Goal: Task Accomplishment & Management: Manage account settings

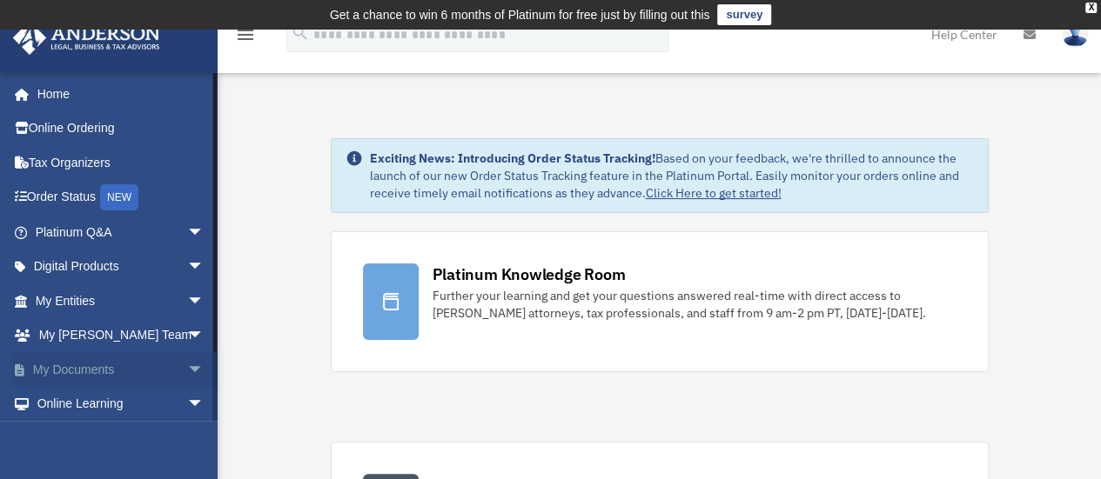
click at [82, 366] on link "My Documents arrow_drop_down" at bounding box center [121, 369] width 218 height 35
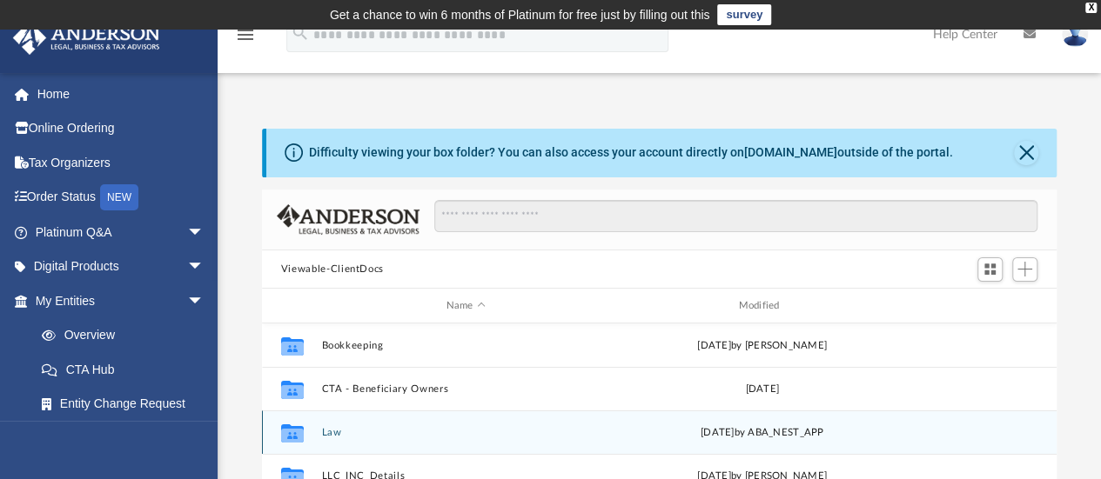
scroll to position [73, 0]
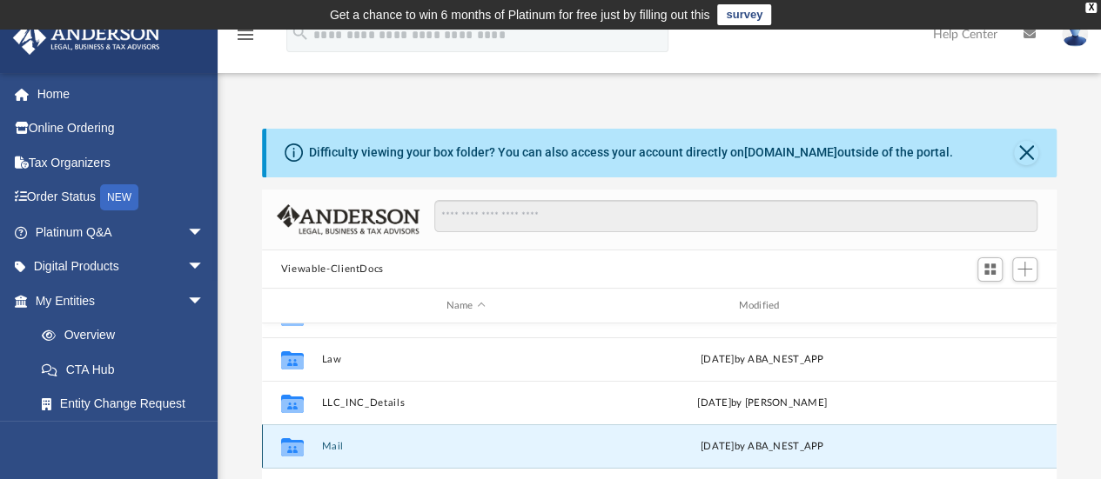
click at [327, 446] on button "Mail" at bounding box center [465, 446] width 289 height 11
click at [318, 442] on div "Collaborated Folder Mail [DATE] by ABA_NEST_APP" at bounding box center [659, 447] width 794 height 44
type textarea "****"
click at [318, 442] on div "Collaborated Folder Mail [DATE] by ABA_NEST_APP" at bounding box center [659, 447] width 794 height 44
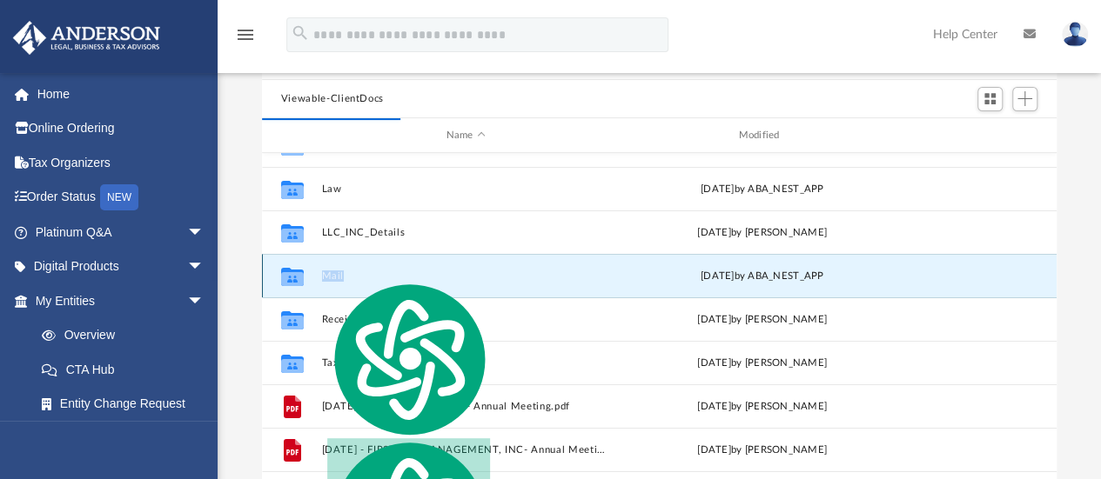
click at [318, 277] on div "Collaborated Folder Mail [DATE] by ABA_NEST_APP" at bounding box center [659, 276] width 794 height 44
click at [243, 258] on div "Difficulty viewing your box folder? You can also access your account directly o…" at bounding box center [659, 236] width 883 height 556
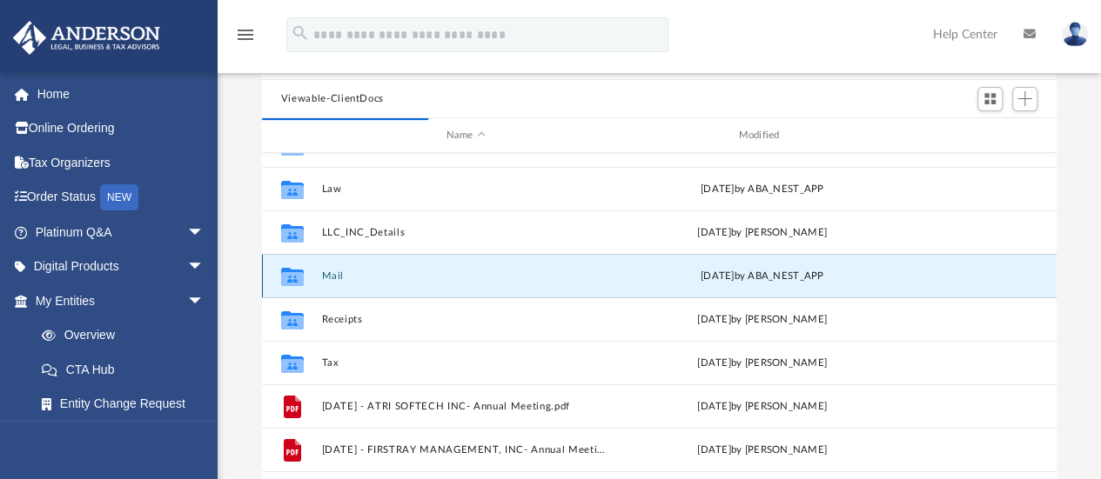
click at [306, 276] on div "Collaborated Folder" at bounding box center [293, 277] width 44 height 28
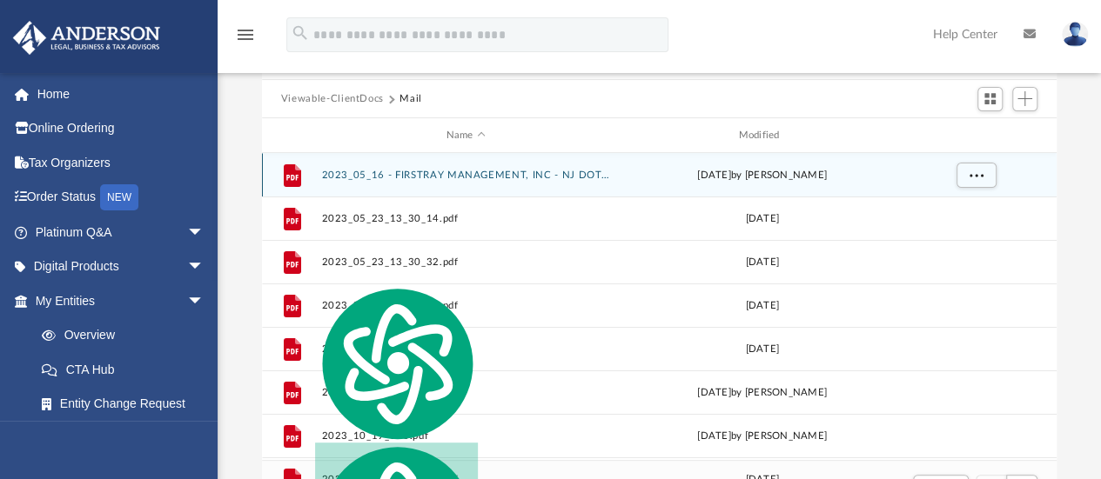
scroll to position [14, 14]
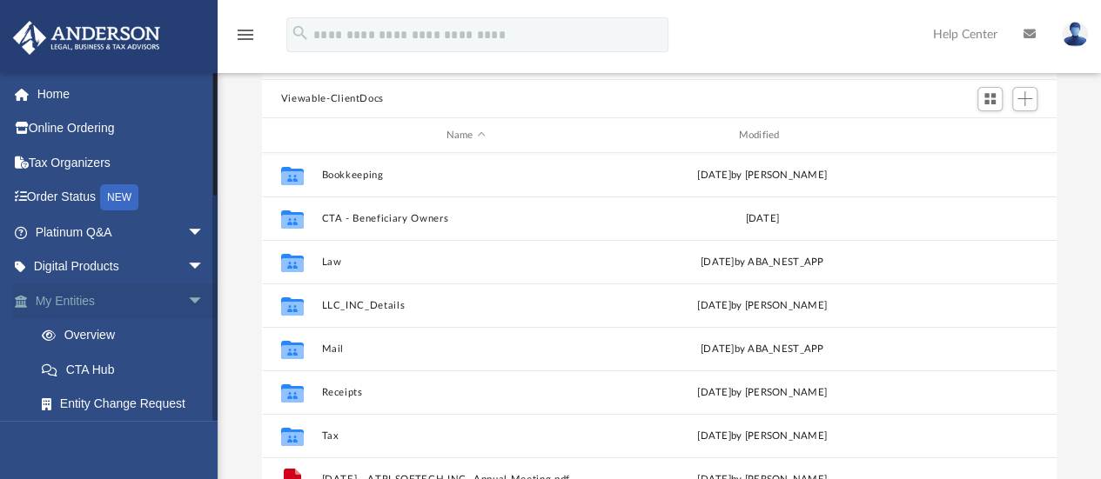
scroll to position [17364, 0]
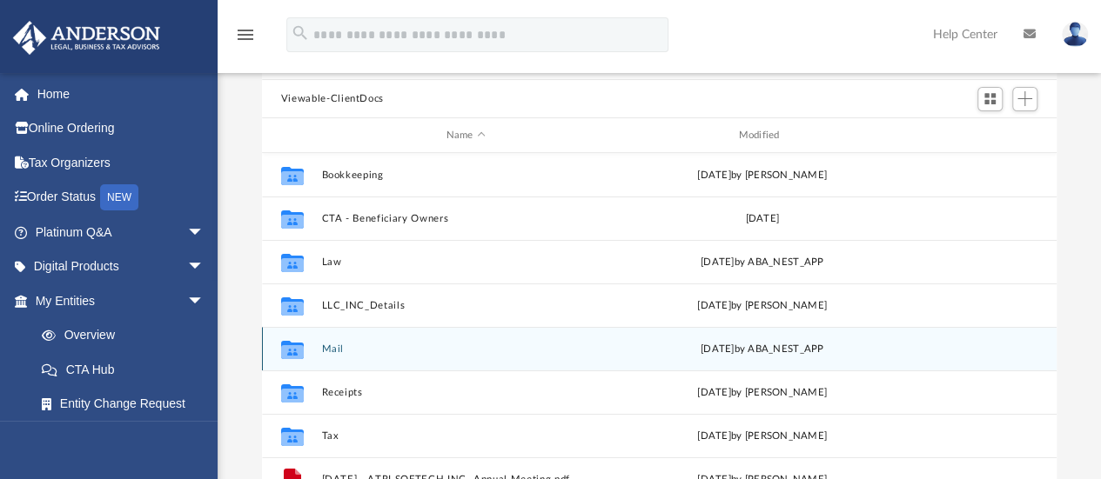
click at [332, 347] on button "Mail" at bounding box center [465, 349] width 289 height 11
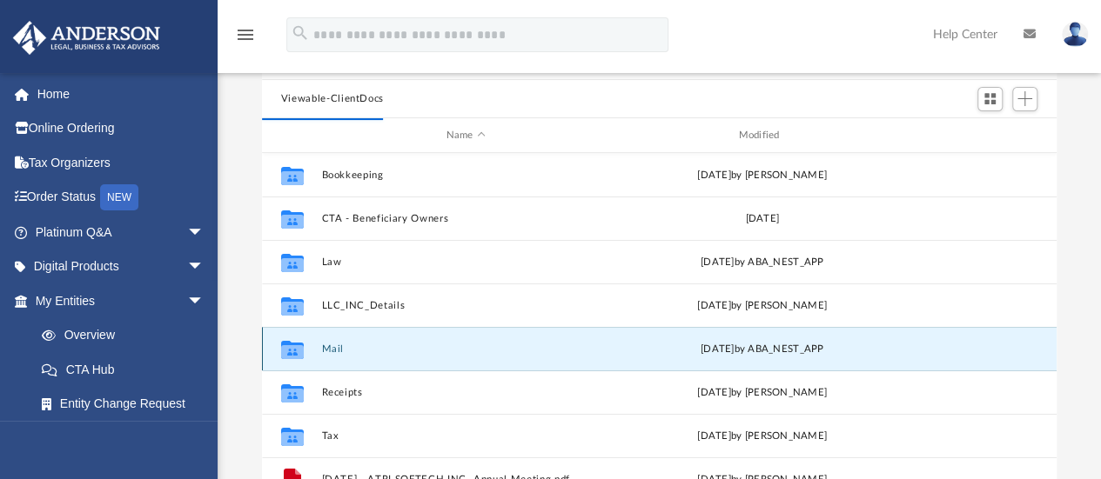
click at [332, 347] on button "Mail" at bounding box center [465, 349] width 289 height 11
click at [759, 349] on div "[DATE] by ABA_NEST_APP" at bounding box center [762, 350] width 289 height 16
type textarea "**********"
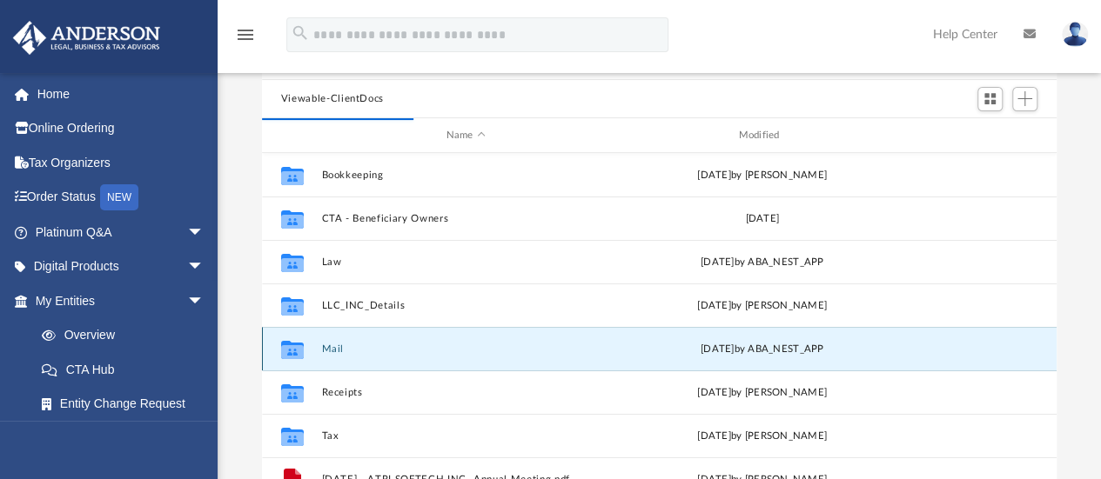
click at [759, 349] on div "[DATE] by ABA_NEST_APP" at bounding box center [762, 350] width 289 height 16
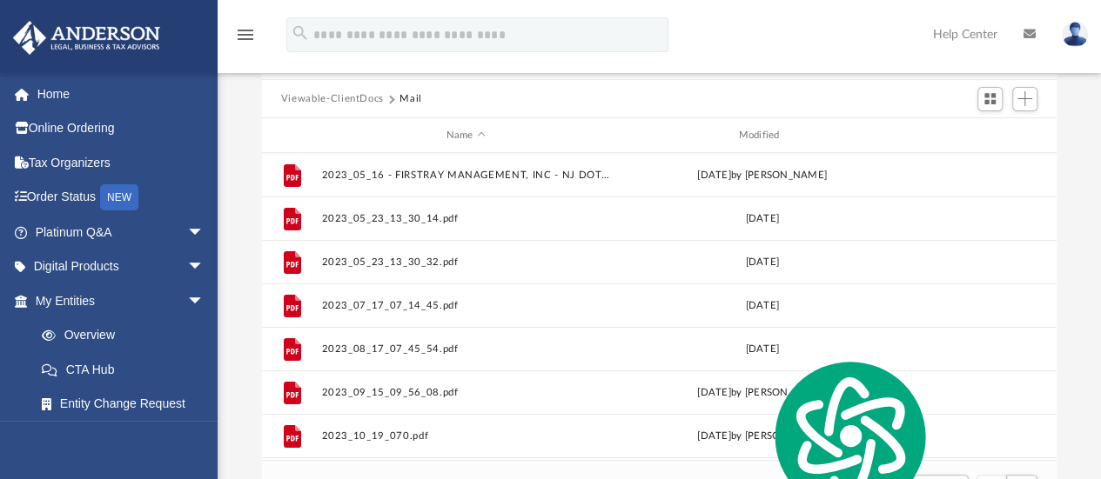
scroll to position [14, 14]
click at [759, 140] on div "Modified" at bounding box center [761, 136] width 289 height 16
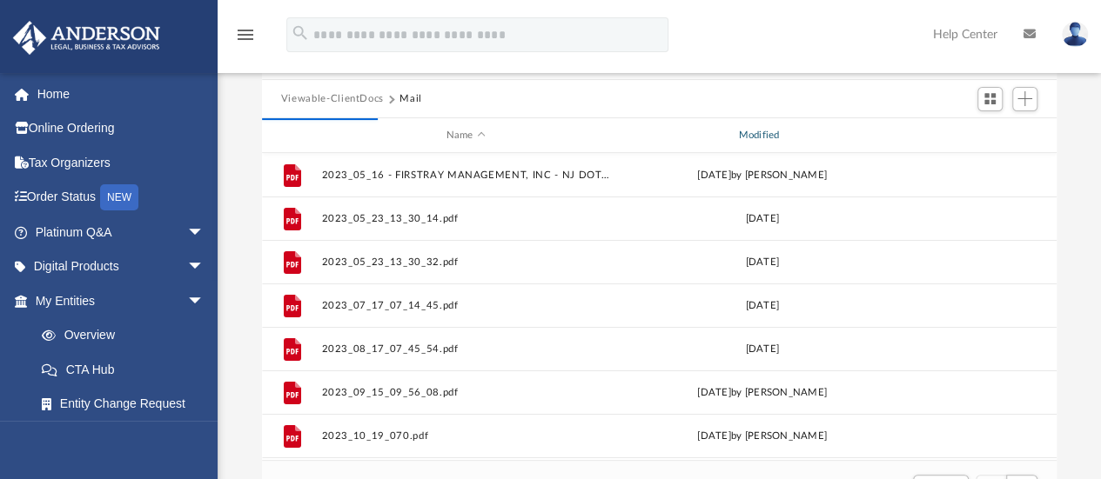
click at [752, 131] on div "Modified" at bounding box center [761, 136] width 289 height 16
click at [774, 132] on div "Modified" at bounding box center [761, 136] width 289 height 16
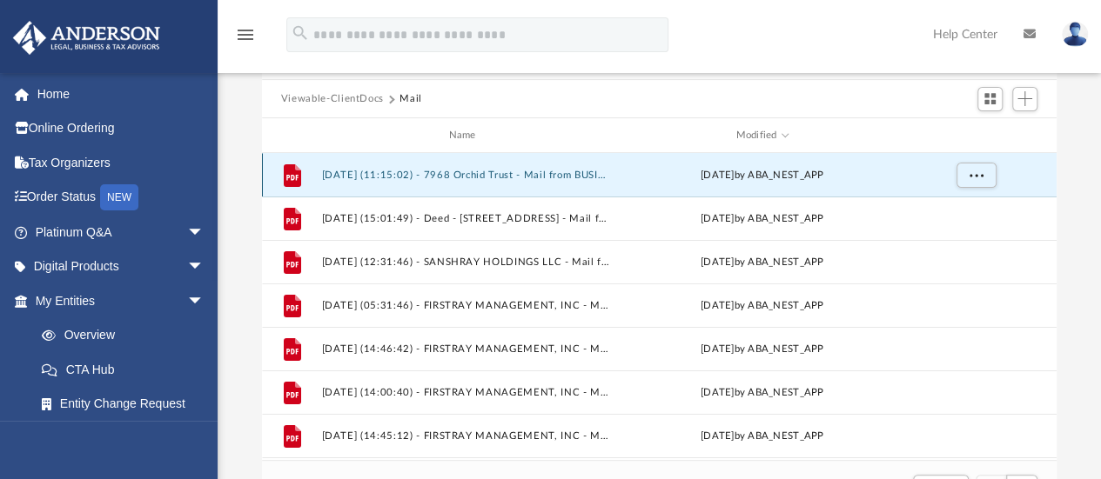
click at [395, 172] on button "[DATE] (11:15:02) - 7968 Orchid Trust - Mail from BUSINESS SUPPORT CENTER.pdf" at bounding box center [465, 175] width 289 height 11
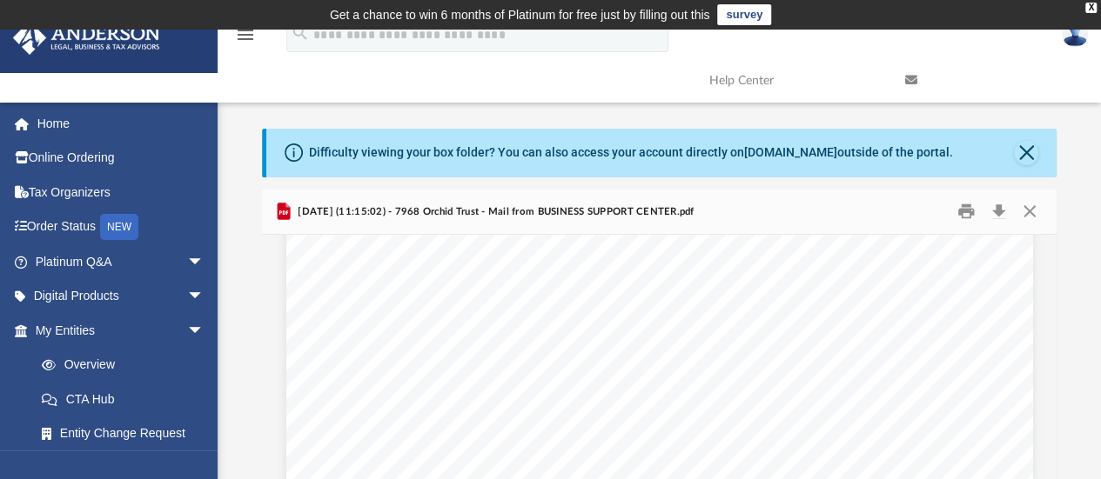
scroll to position [0, 0]
click at [1043, 460] on button "Preview" at bounding box center [1038, 459] width 38 height 49
